Goal: Task Accomplishment & Management: Manage account settings

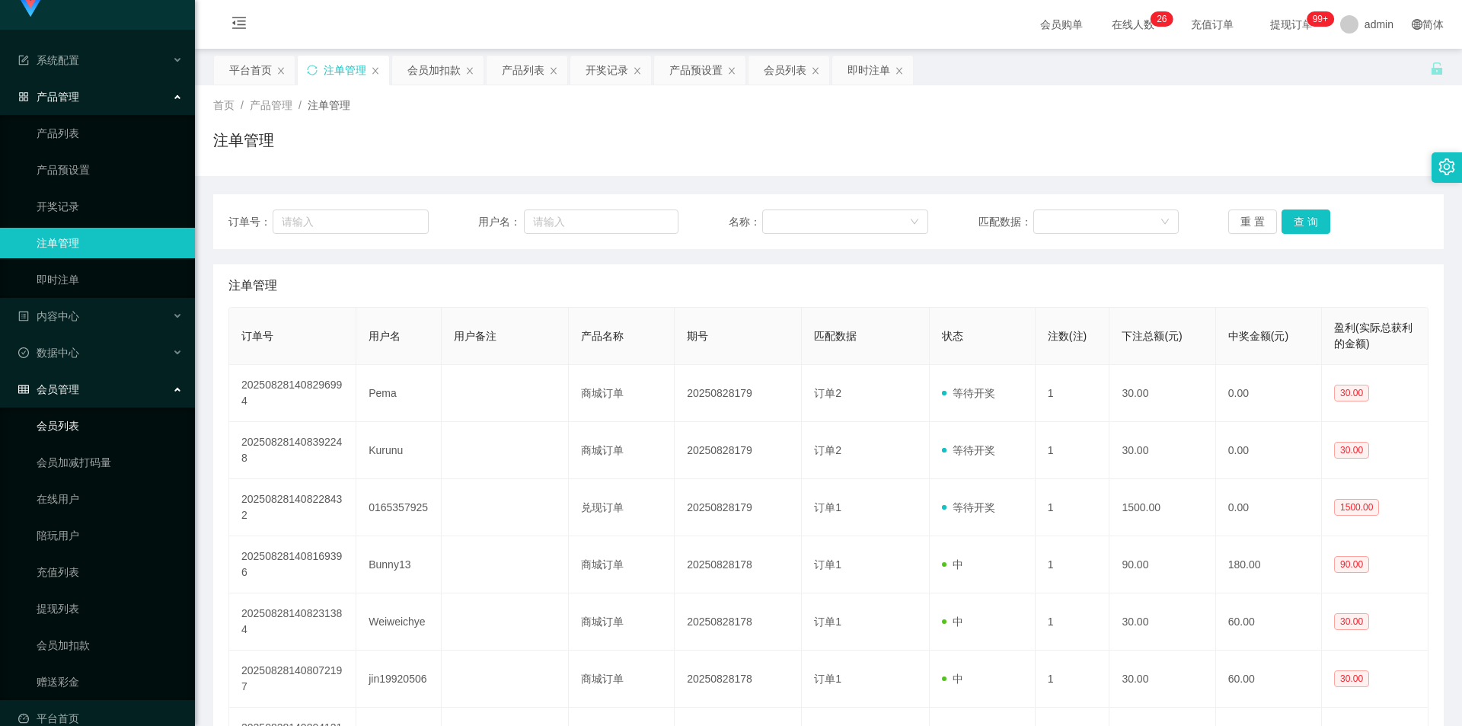
scroll to position [42, 0]
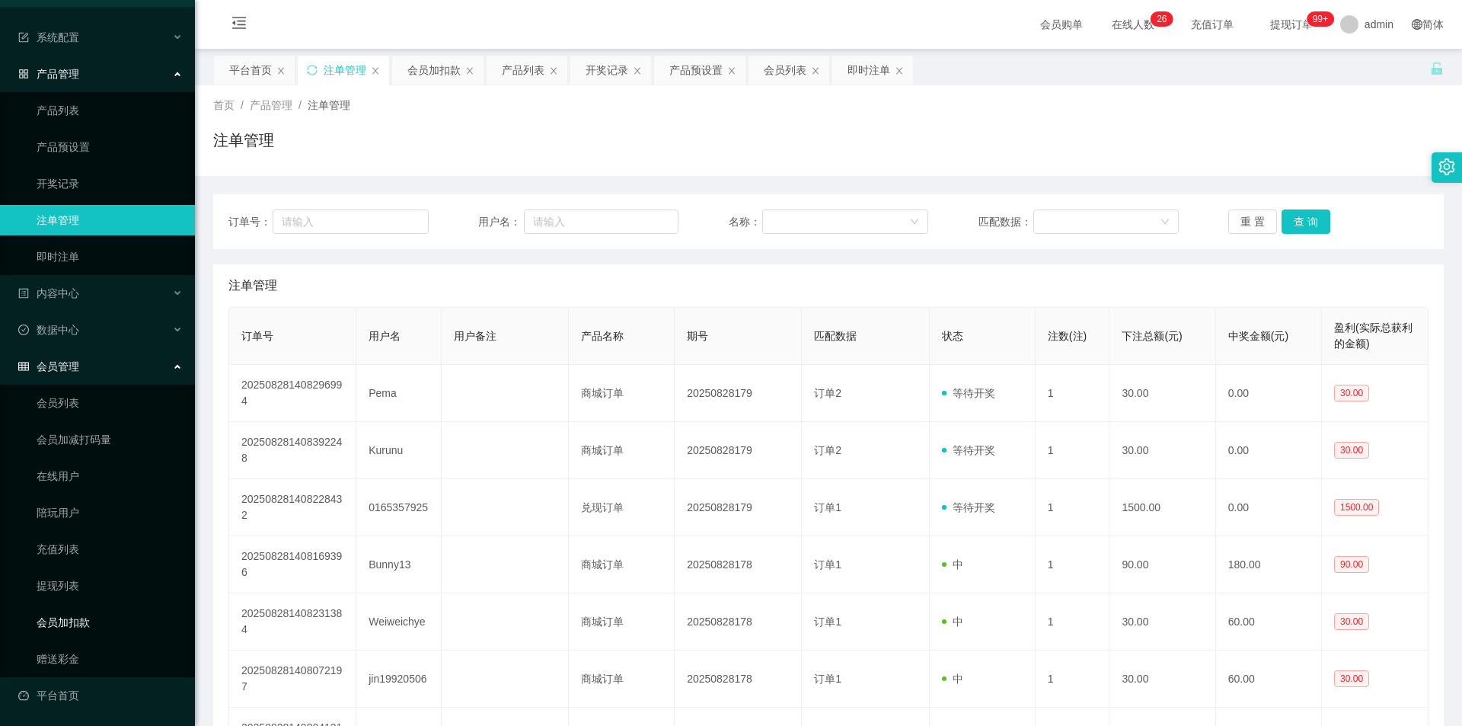
click at [79, 624] on link "会员加扣款" at bounding box center [110, 622] width 146 height 30
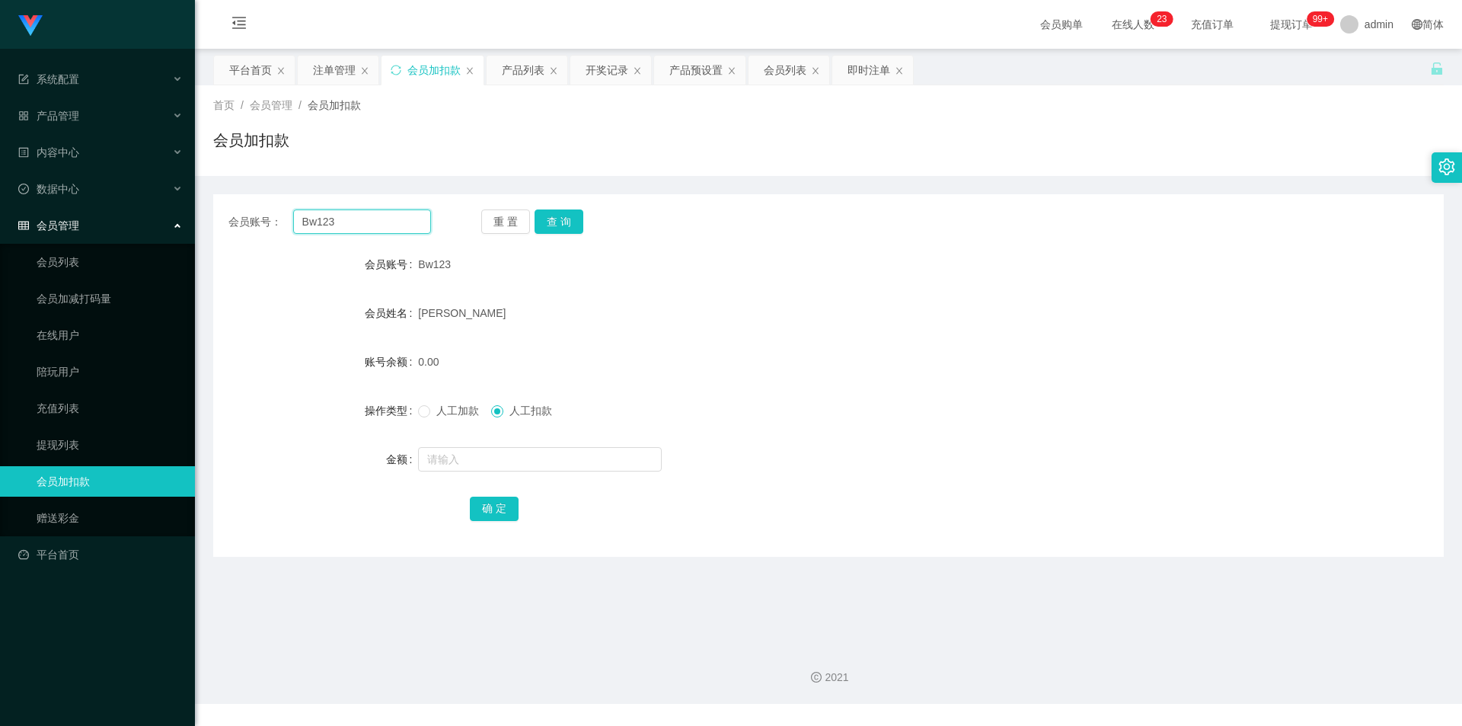
click at [397, 215] on input "Bw123" at bounding box center [362, 221] width 138 height 24
paste input "ya9630"
type input "ya9630"
click at [544, 219] on button "查 询" at bounding box center [558, 221] width 49 height 24
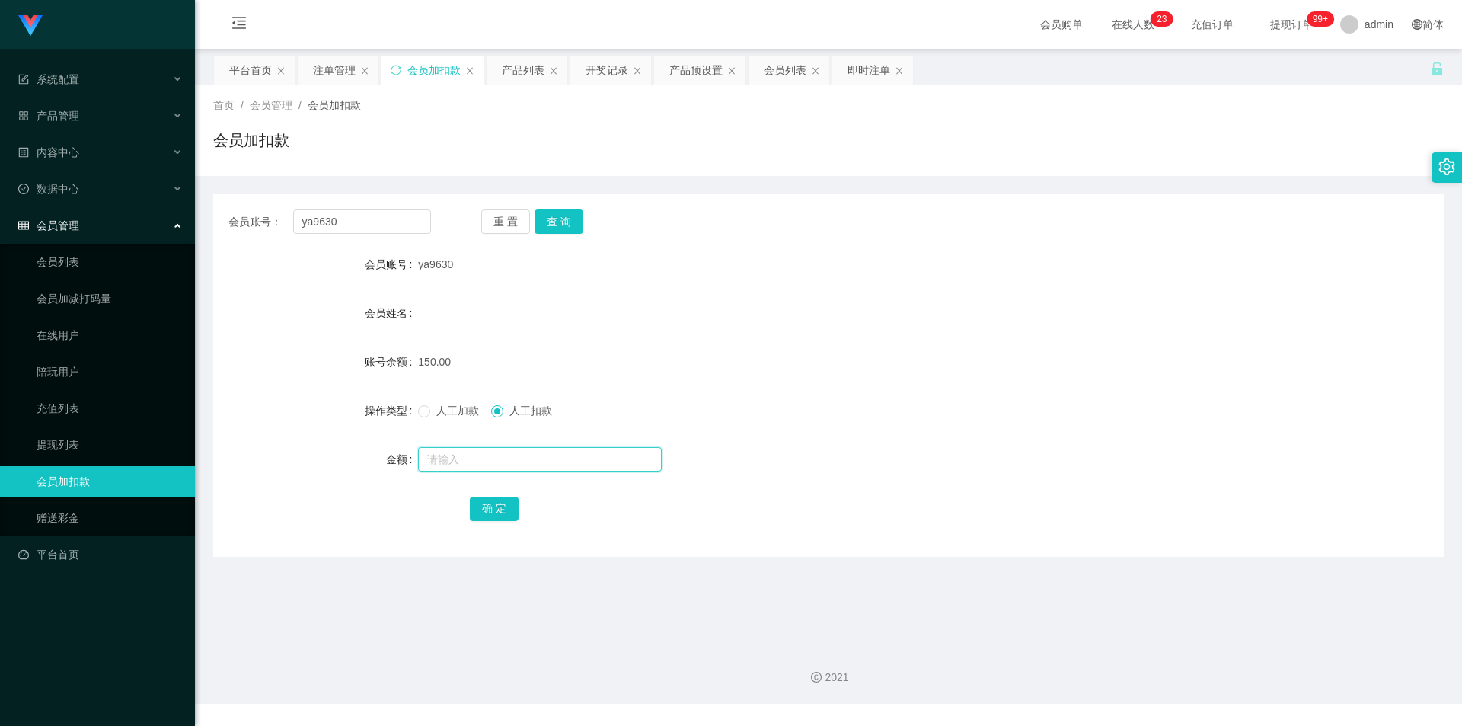
click at [485, 458] on input "text" at bounding box center [540, 459] width 244 height 24
type input "50"
click at [499, 508] on button "确 定" at bounding box center [494, 508] width 49 height 24
click at [885, 345] on form "会员账号 ya9630 会员姓名 账号余额 100.00 操作类型 人工加款 人工扣款 金额 确 定" at bounding box center [828, 386] width 1230 height 274
click at [88, 107] on div "产品管理" at bounding box center [97, 116] width 195 height 30
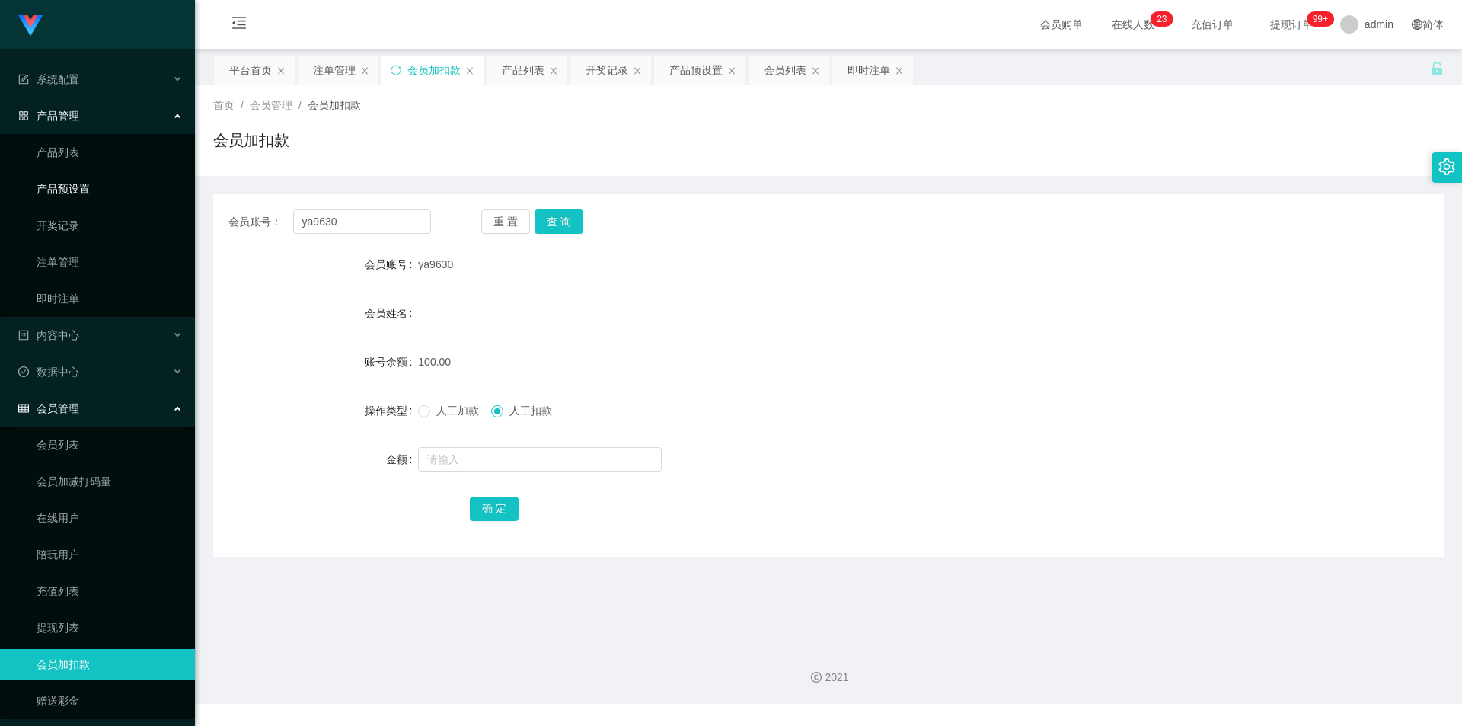
click at [118, 191] on link "产品预设置" at bounding box center [110, 189] width 146 height 30
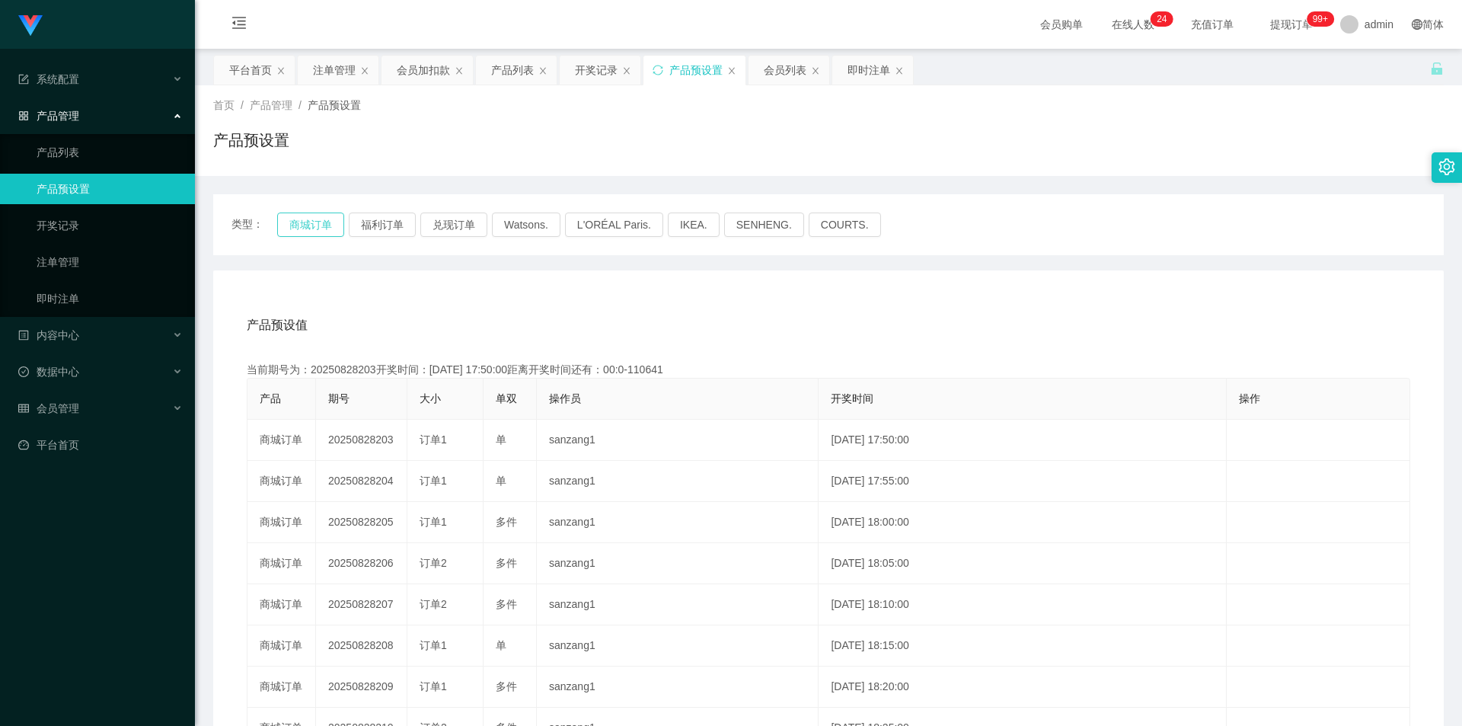
click at [288, 226] on button "商城订单" at bounding box center [310, 224] width 67 height 24
click at [89, 252] on link "注单管理" at bounding box center [110, 262] width 146 height 30
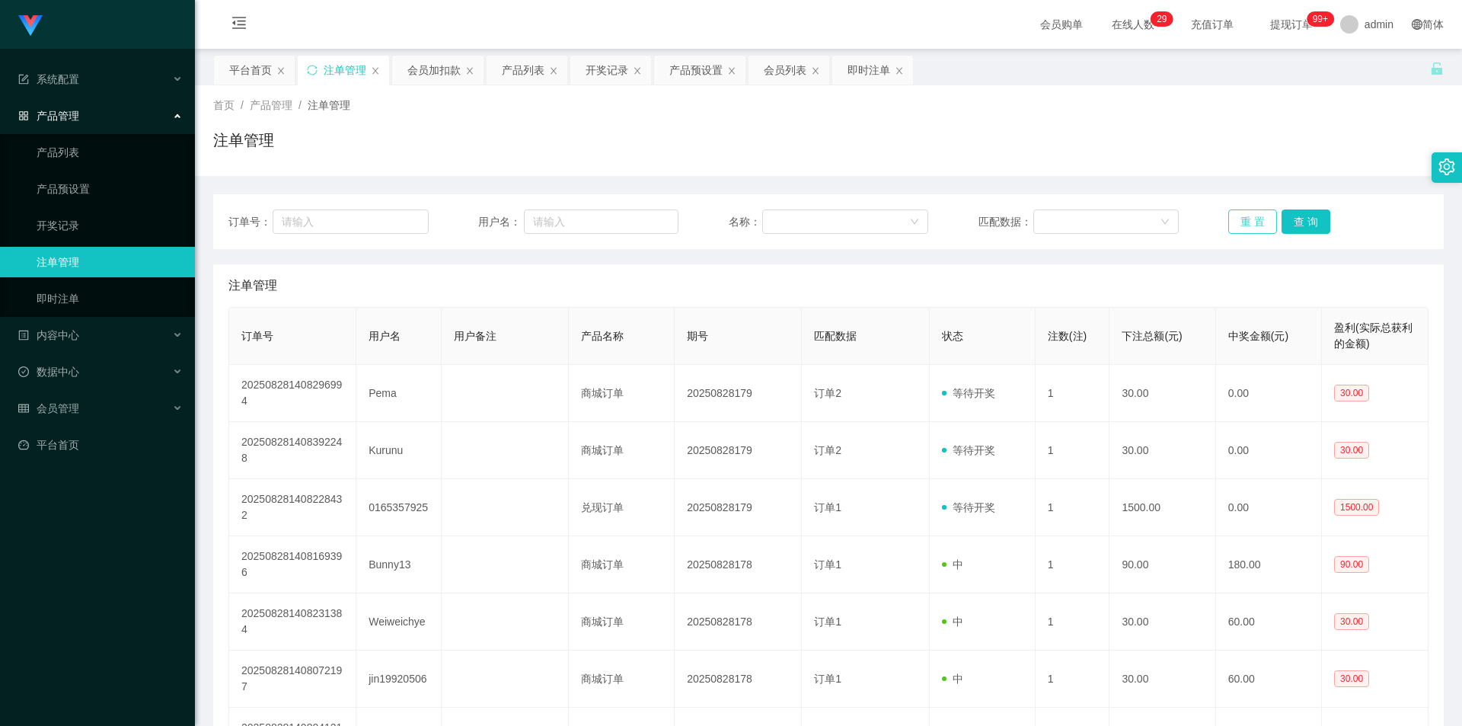
click at [1234, 225] on button "重 置" at bounding box center [1252, 221] width 49 height 24
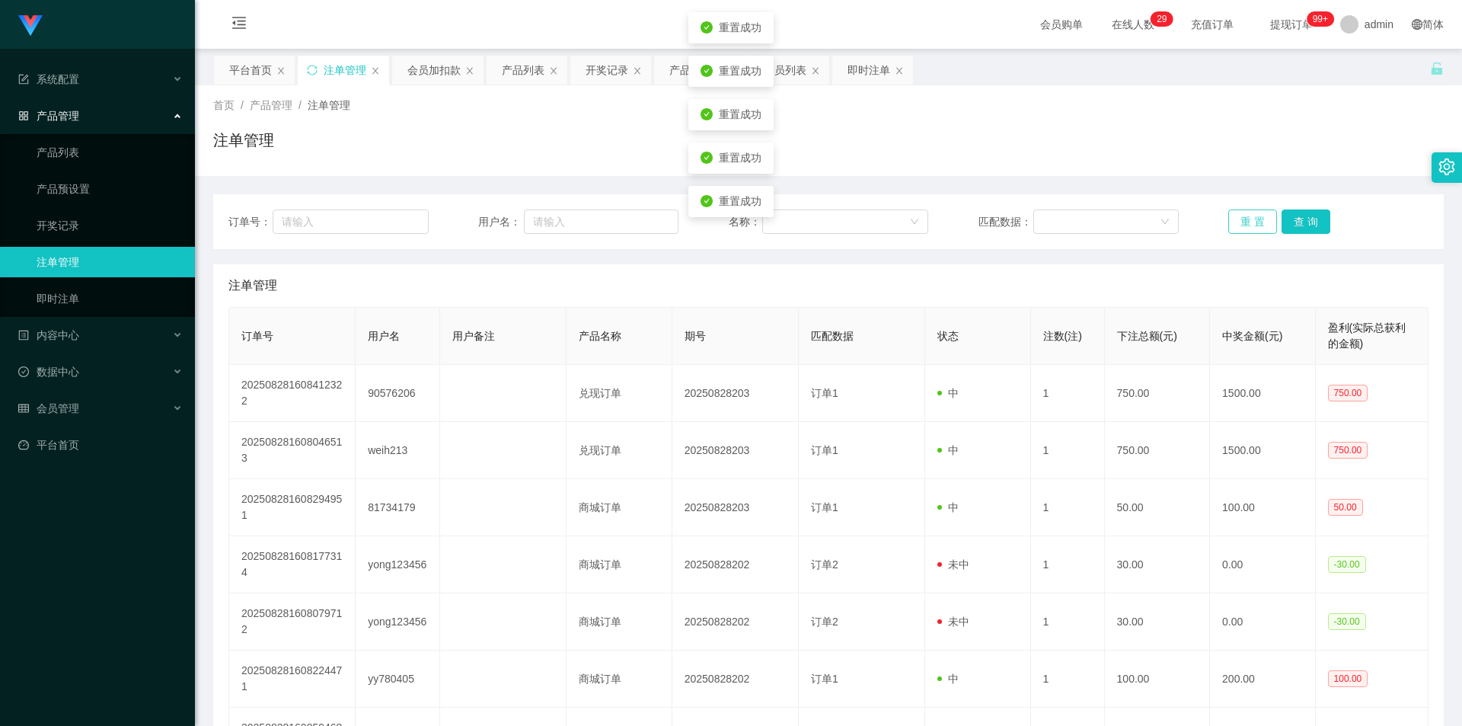
click at [1234, 225] on button "重 置" at bounding box center [1252, 221] width 49 height 24
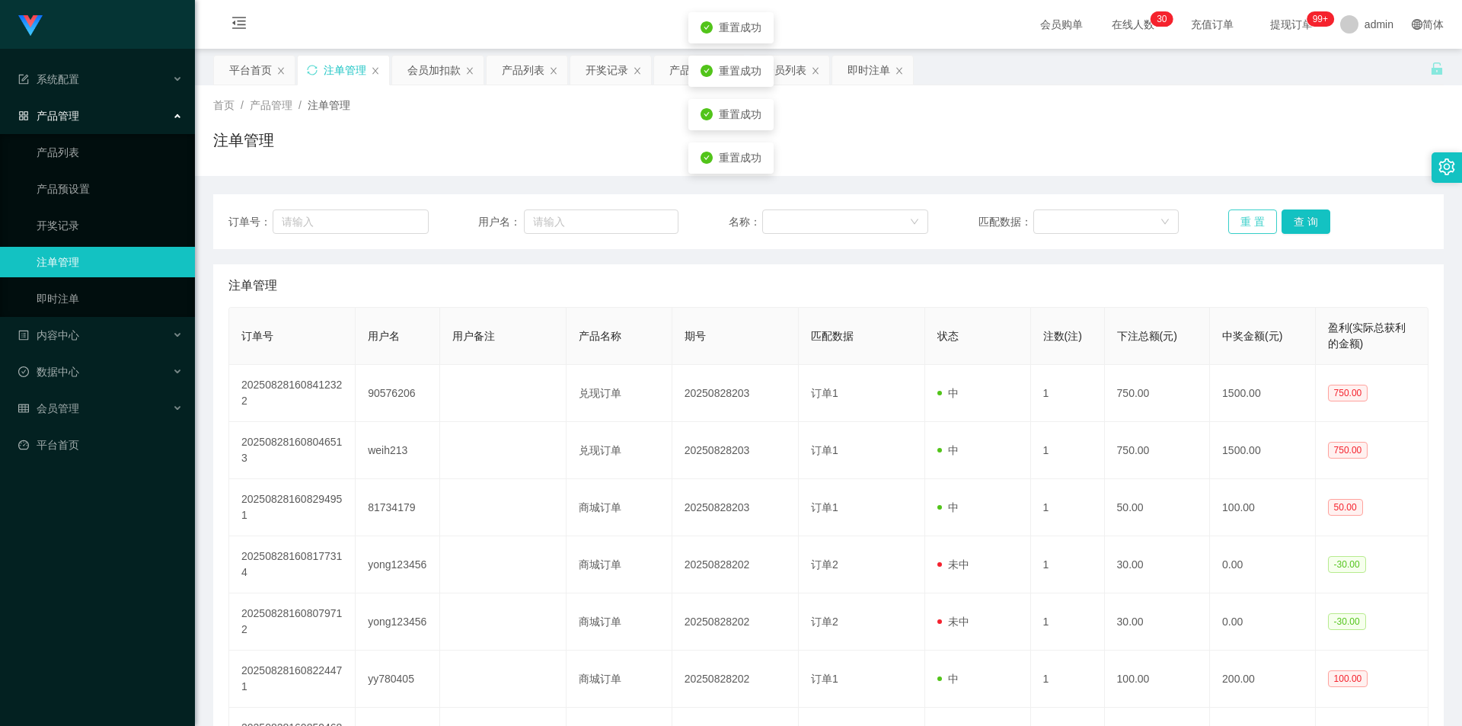
click at [1234, 225] on button "重 置" at bounding box center [1252, 221] width 49 height 24
click at [1252, 224] on button "重 置" at bounding box center [1252, 221] width 49 height 24
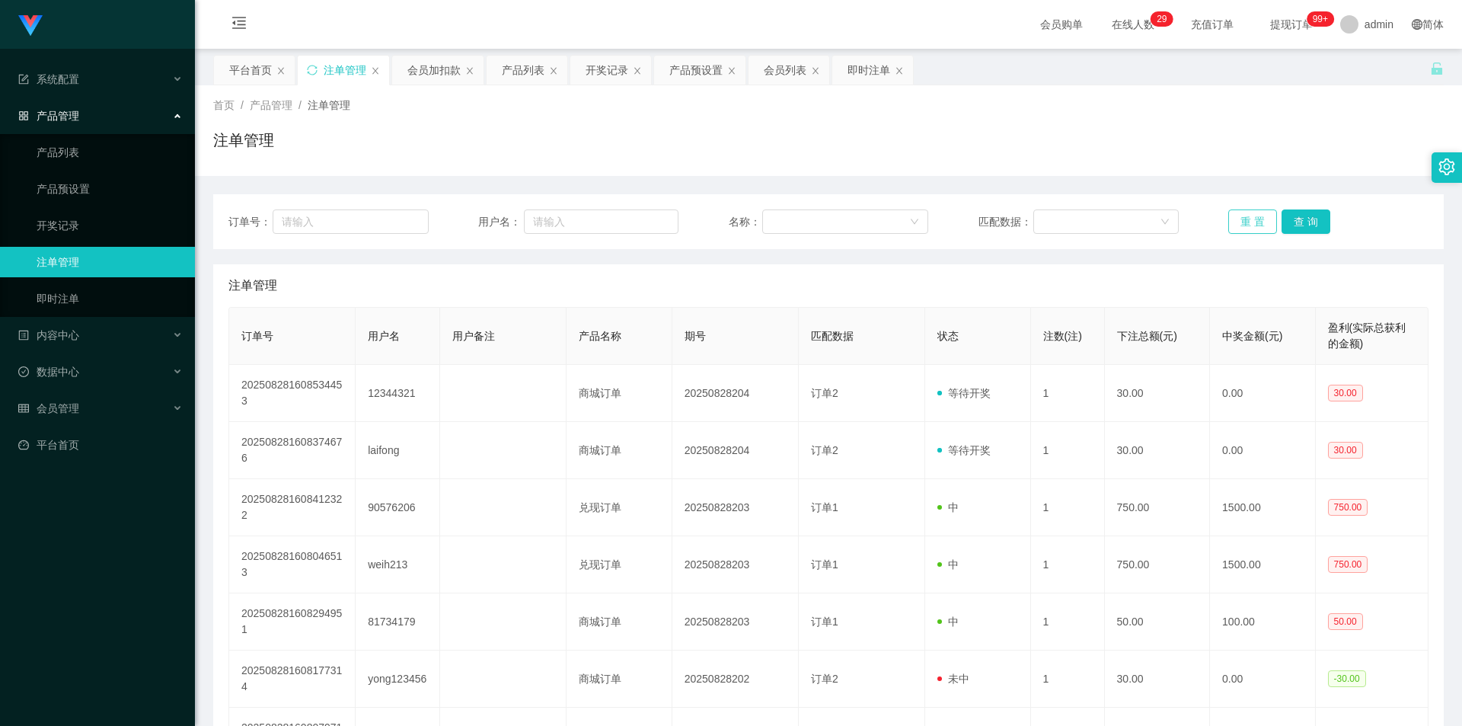
click at [1252, 224] on button "重 置" at bounding box center [1252, 221] width 49 height 24
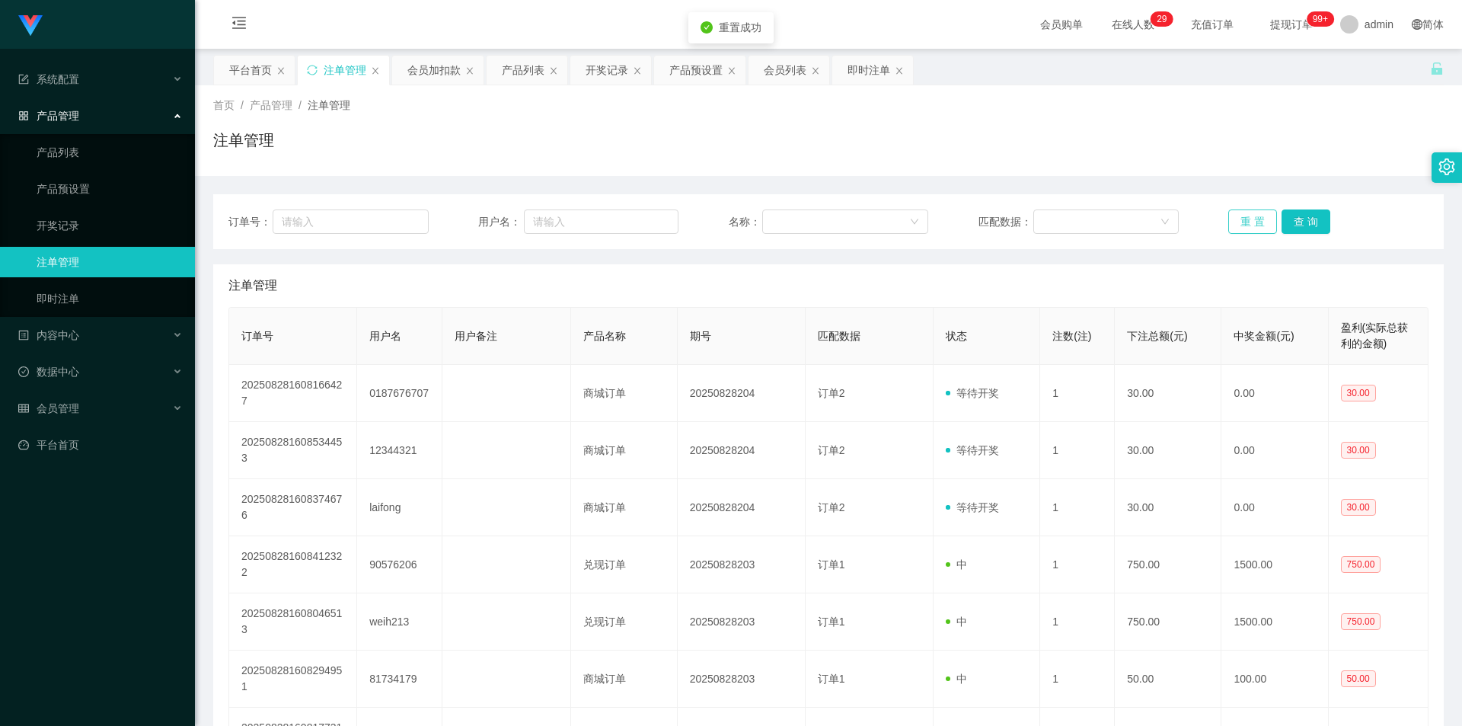
click at [1252, 224] on button "重 置" at bounding box center [1252, 221] width 49 height 24
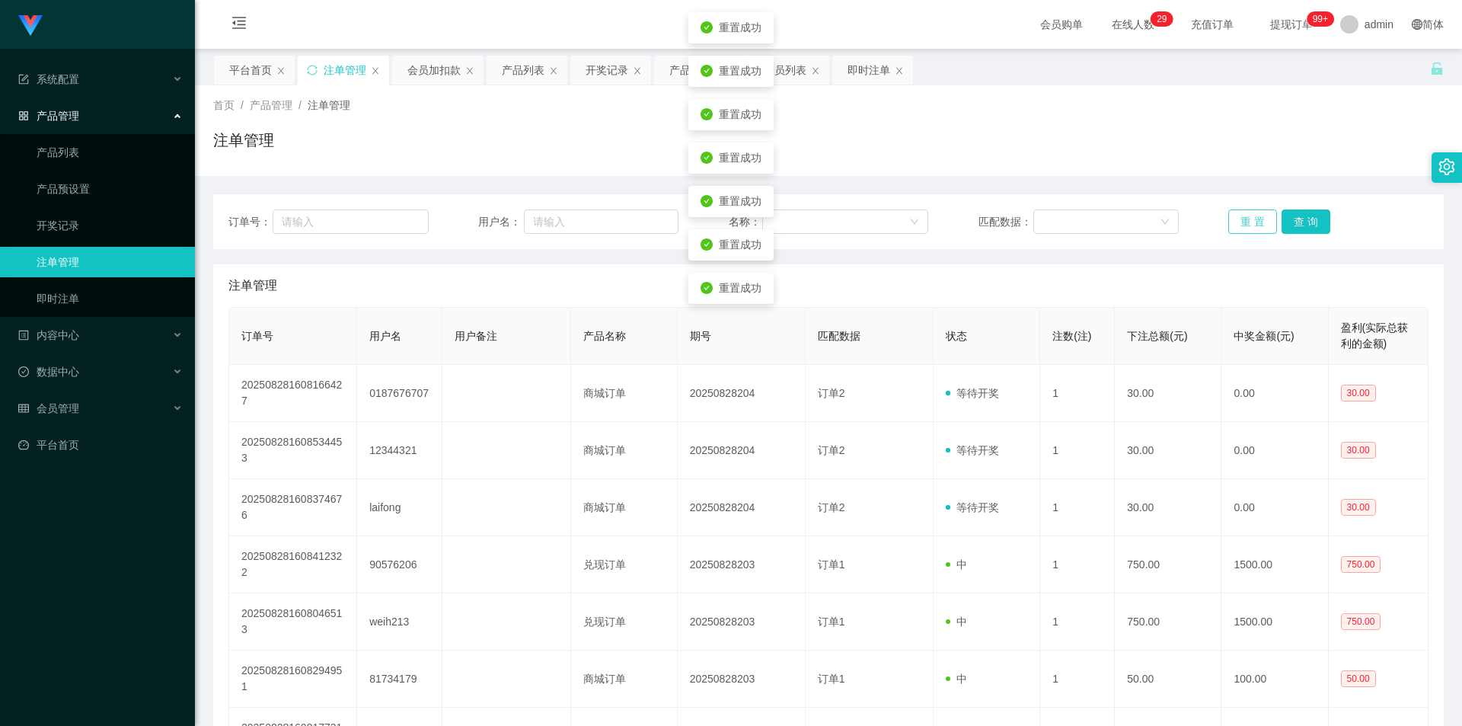
click at [1252, 224] on button "重 置" at bounding box center [1252, 221] width 49 height 24
click at [1237, 223] on button "重 置" at bounding box center [1252, 221] width 49 height 24
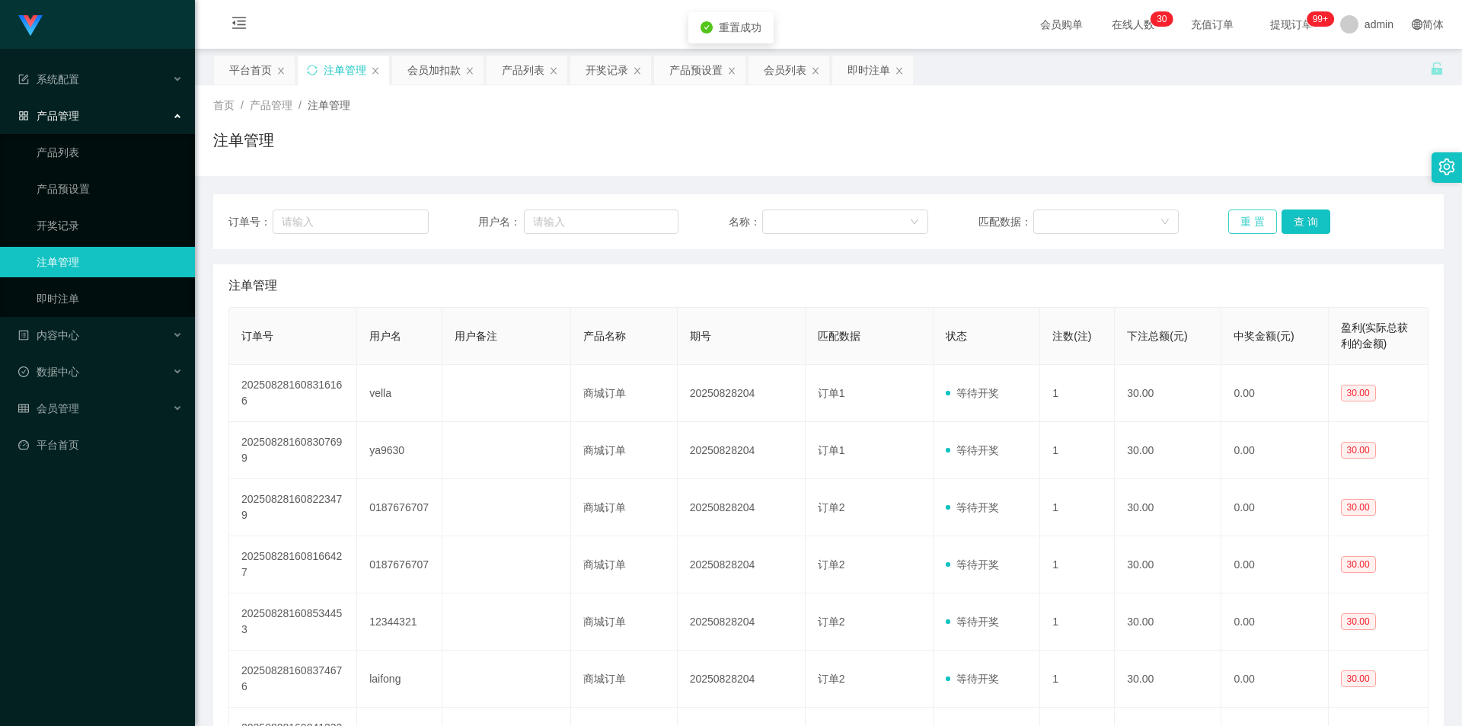
click at [1237, 223] on button "重 置" at bounding box center [1252, 221] width 49 height 24
click at [45, 393] on div "会员管理" at bounding box center [97, 408] width 195 height 30
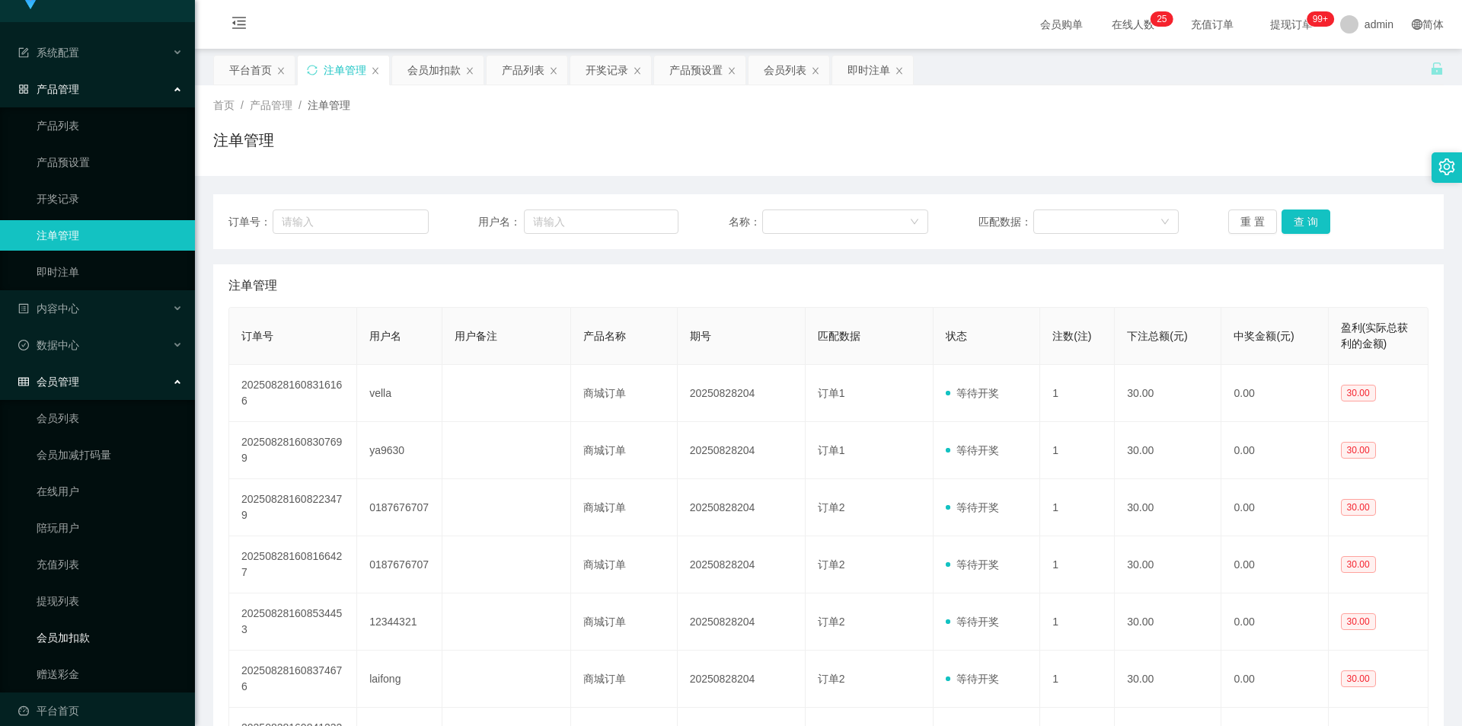
scroll to position [42, 0]
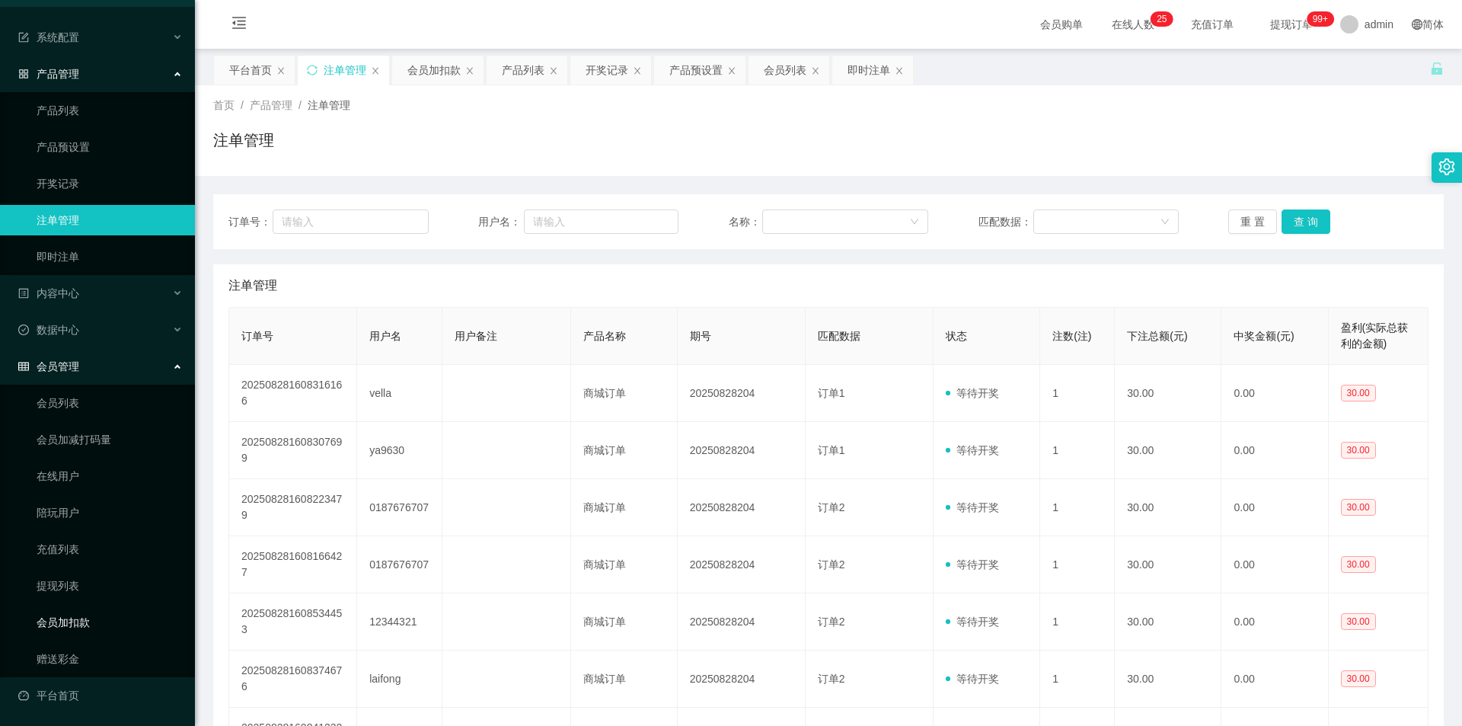
click at [67, 610] on link "会员加扣款" at bounding box center [110, 622] width 146 height 30
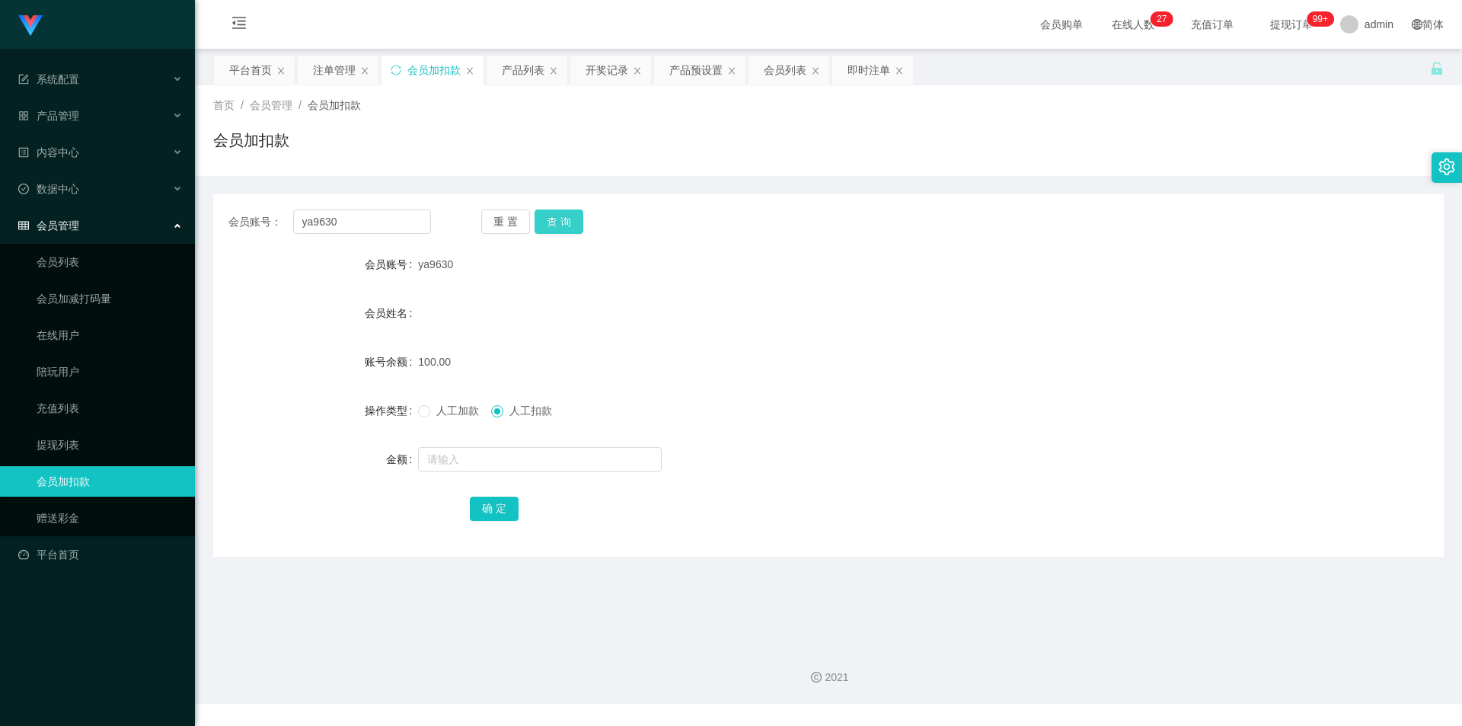
click at [565, 220] on button "查 询" at bounding box center [558, 221] width 49 height 24
click at [503, 461] on input "text" at bounding box center [540, 459] width 244 height 24
type input "330"
drag, startPoint x: 448, startPoint y: 403, endPoint x: 458, endPoint y: 422, distance: 21.5
click at [448, 404] on span "人工加款" at bounding box center [457, 410] width 55 height 12
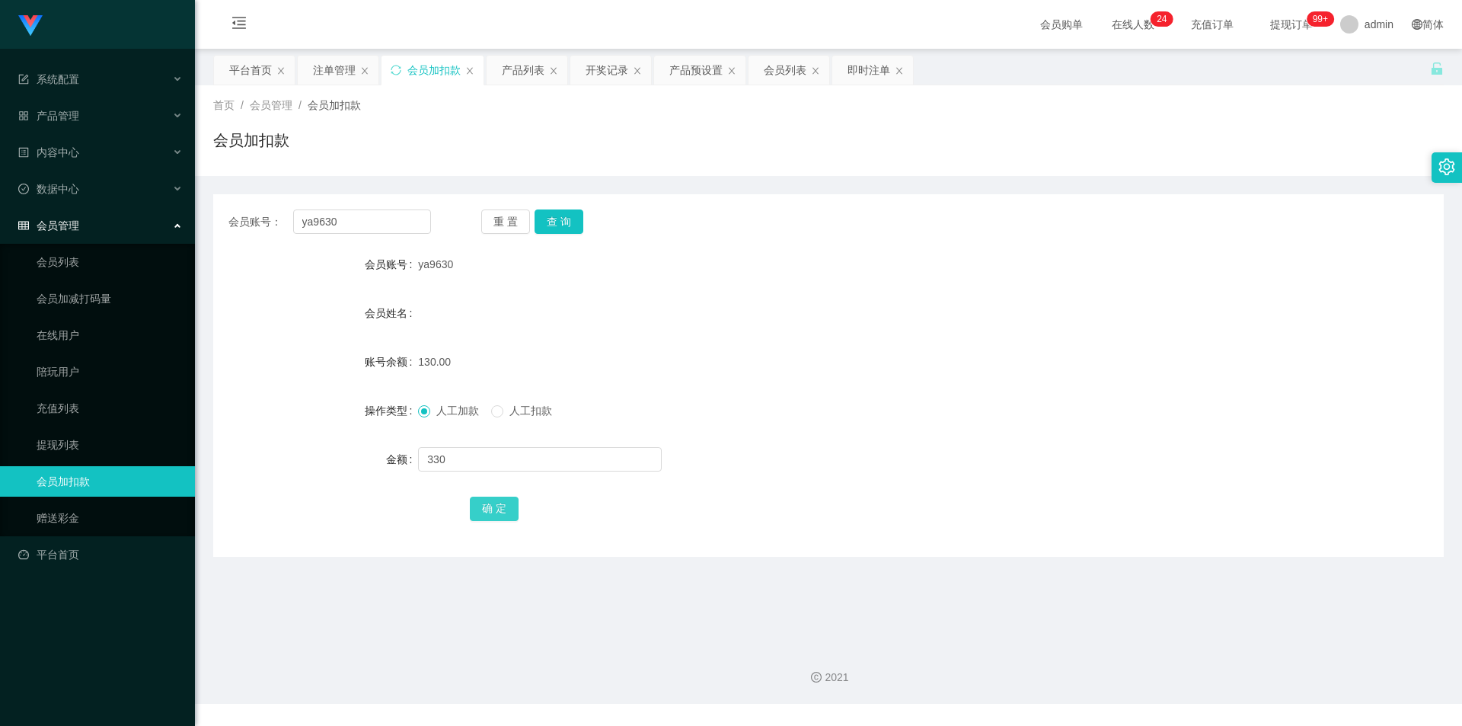
click at [501, 505] on button "确 定" at bounding box center [494, 508] width 49 height 24
click at [561, 224] on button "查 询" at bounding box center [558, 221] width 49 height 24
click at [561, 224] on div "重 置 查 询" at bounding box center [582, 221] width 203 height 24
